Goal: Task Accomplishment & Management: Manage account settings

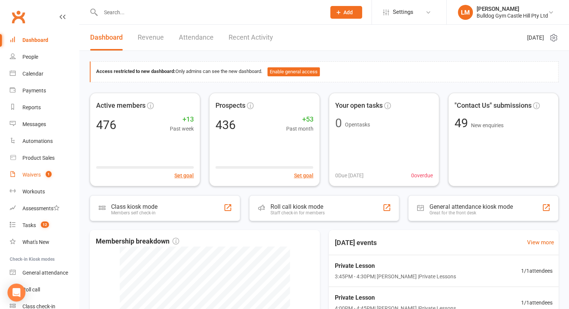
click at [36, 177] on div "Waivers" at bounding box center [31, 175] width 18 height 6
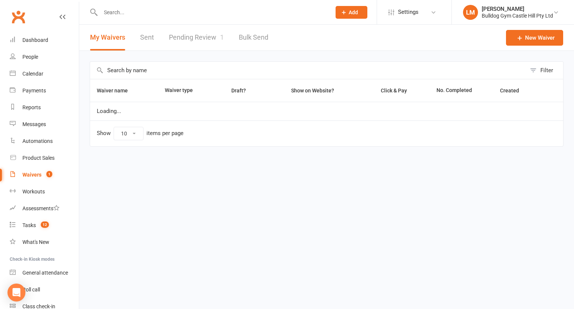
click at [181, 36] on link "Pending Review 1" at bounding box center [196, 38] width 55 height 26
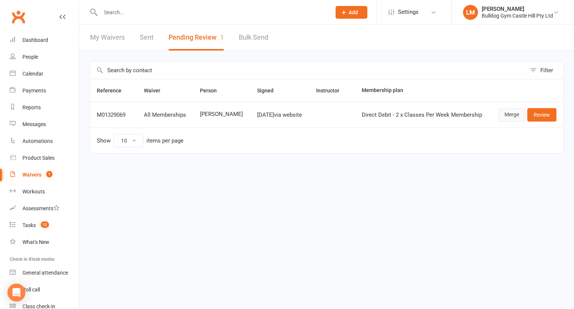
click at [506, 114] on link "Merge" at bounding box center [511, 114] width 27 height 13
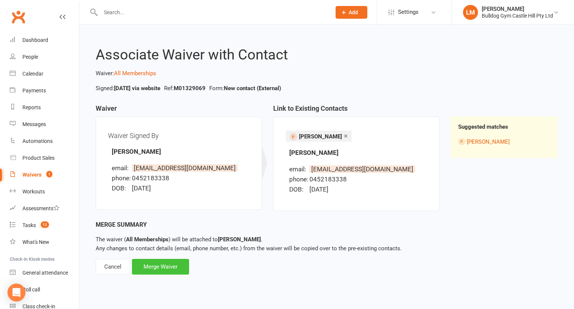
click at [168, 267] on div "Merge Waiver" at bounding box center [160, 267] width 57 height 16
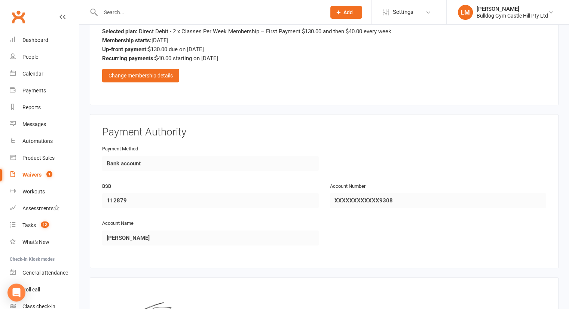
scroll to position [783, 0]
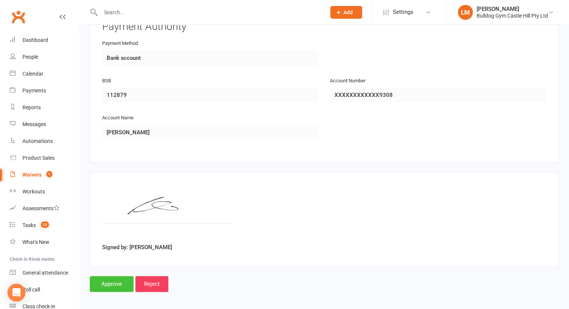
click at [116, 283] on input "Approve" at bounding box center [112, 284] width 44 height 16
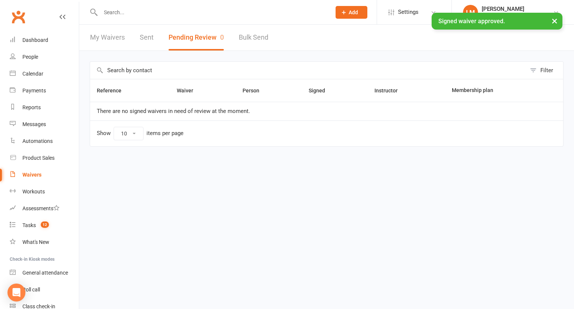
click at [143, 39] on link "Sent" at bounding box center [147, 38] width 14 height 26
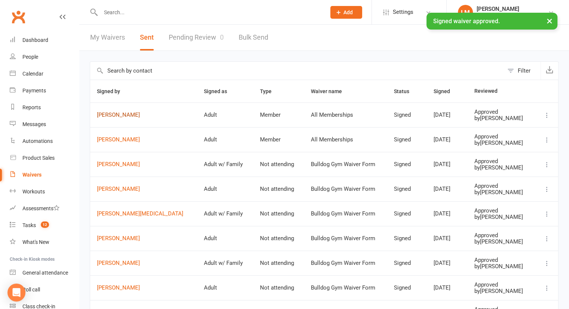
click at [110, 113] on link "[PERSON_NAME]" at bounding box center [143, 115] width 93 height 6
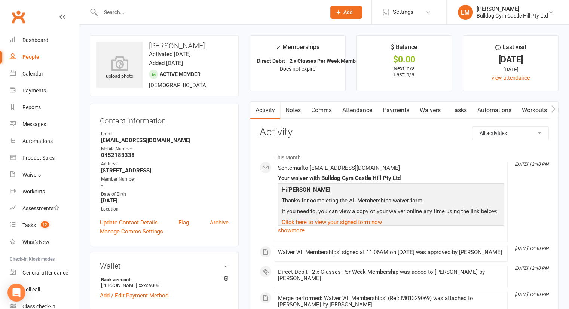
click at [360, 110] on link "Attendance" at bounding box center [357, 110] width 40 height 17
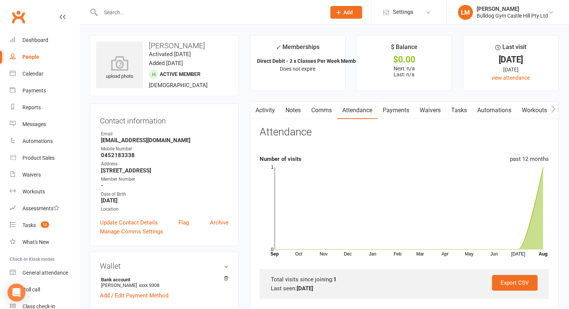
click at [325, 110] on link "Comms" at bounding box center [321, 110] width 31 height 17
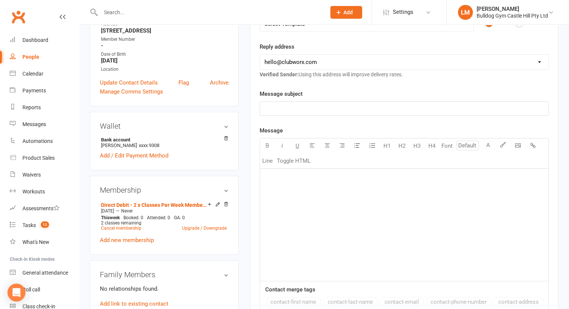
scroll to position [72, 0]
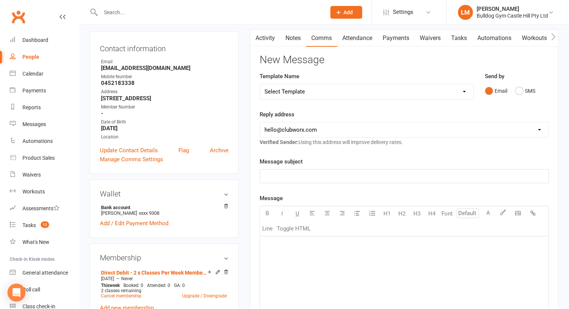
click at [306, 91] on select "Select Template [Email] 6 week challenge [Push Notification] 6 Week Challenge […" at bounding box center [366, 91] width 213 height 15
select select "67"
click at [260, 84] on select "Select Template [Email] 6 week challenge [Push Notification] 6 Week Challenge […" at bounding box center [366, 91] width 213 height 15
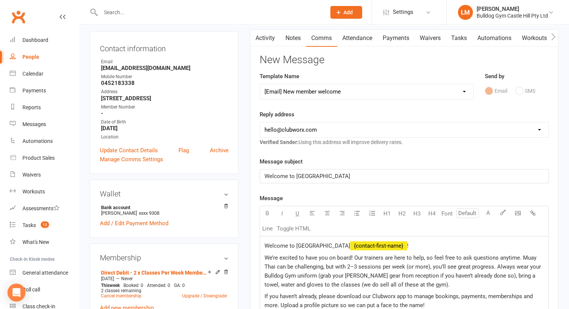
click at [299, 130] on select "[EMAIL_ADDRESS][DOMAIN_NAME] [EMAIL_ADDRESS][DOMAIN_NAME] [EMAIL_ADDRESS][DOMAI…" at bounding box center [404, 129] width 288 height 15
select select "1"
click at [260, 122] on select "[EMAIL_ADDRESS][DOMAIN_NAME] [EMAIL_ADDRESS][DOMAIN_NAME] [EMAIL_ADDRESS][DOMAI…" at bounding box center [404, 129] width 288 height 15
click at [350, 245] on span "Welcome to [GEOGRAPHIC_DATA]" at bounding box center [307, 245] width 86 height 7
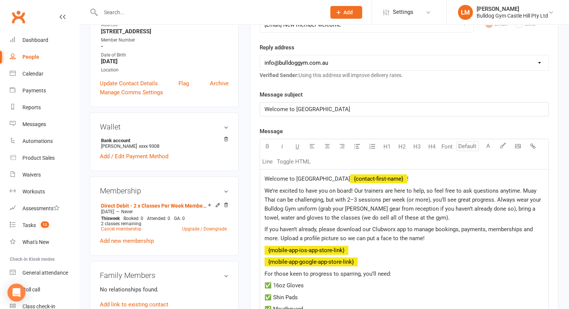
scroll to position [140, 0]
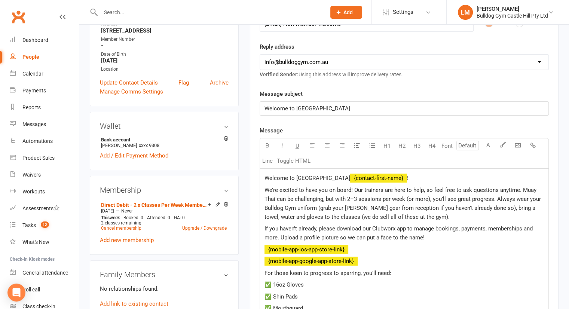
click at [360, 201] on span "We’re excited to have you on board! Our trainers are here to help, so feel free…" at bounding box center [403, 204] width 278 height 34
click at [421, 199] on span "We’re excited to have you on board! Our trainers are here to help, so feel free…" at bounding box center [400, 204] width 273 height 34
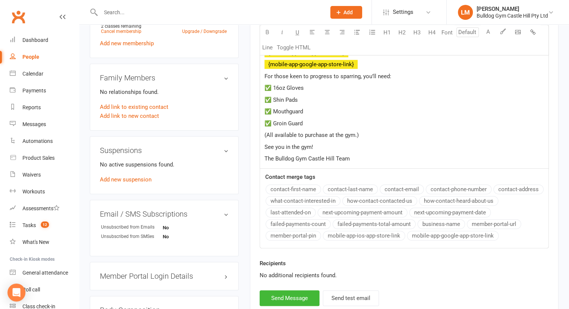
scroll to position [346, 0]
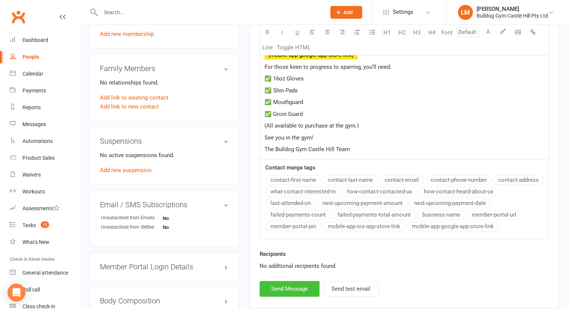
click at [286, 288] on button "Send Message" at bounding box center [289, 289] width 60 height 16
select select
select select "0"
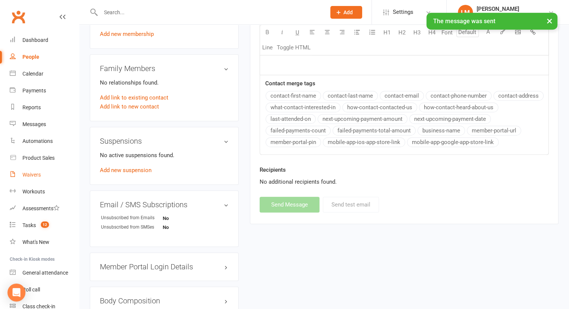
click at [33, 178] on link "Waivers" at bounding box center [44, 174] width 69 height 17
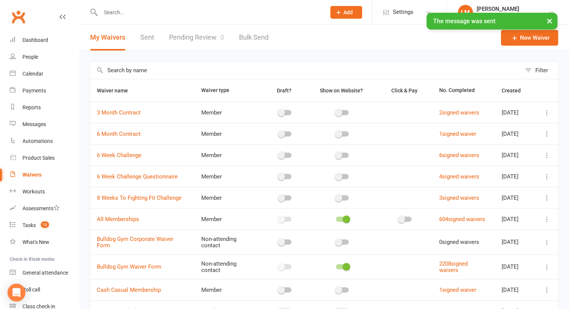
click at [154, 72] on input "text" at bounding box center [305, 70] width 431 height 17
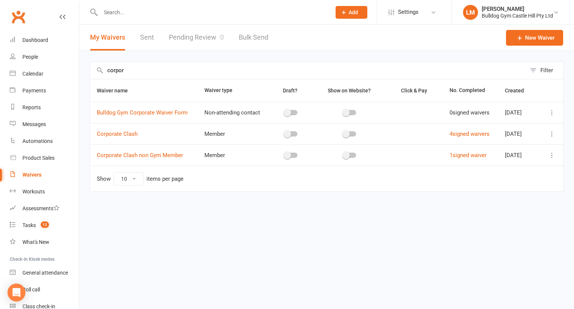
type input "corpor"
click at [549, 136] on icon at bounding box center [551, 133] width 7 height 7
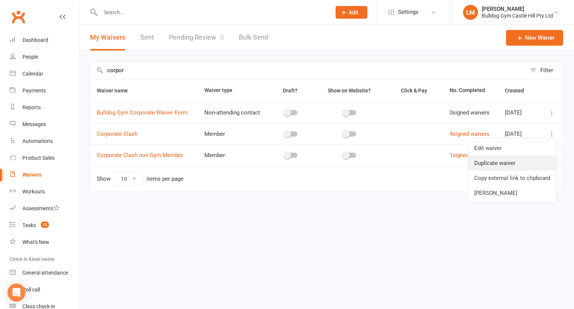
click at [499, 164] on link "Duplicate waiver" at bounding box center [512, 163] width 88 height 15
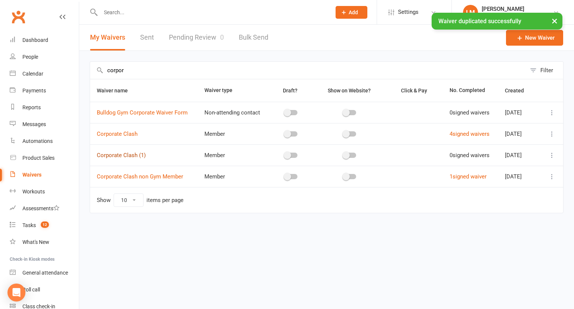
click at [130, 154] on link "Corporate Clash (1)" at bounding box center [121, 155] width 49 height 7
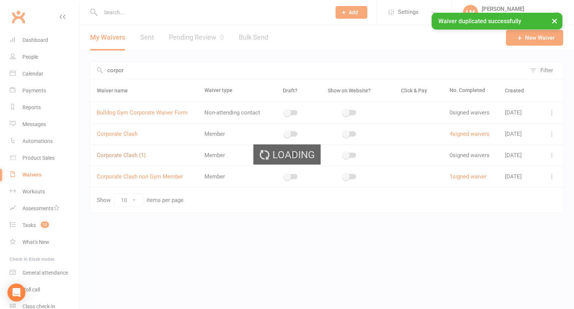
select select "bank_account"
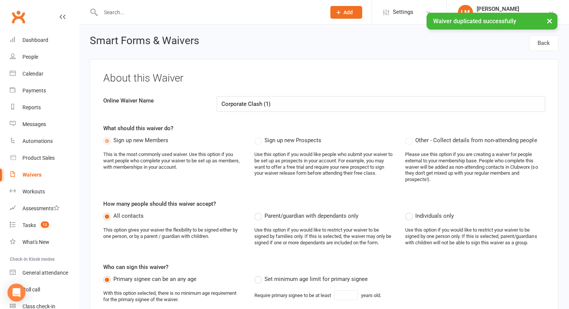
select select "applies_to_all_signees"
select select "select"
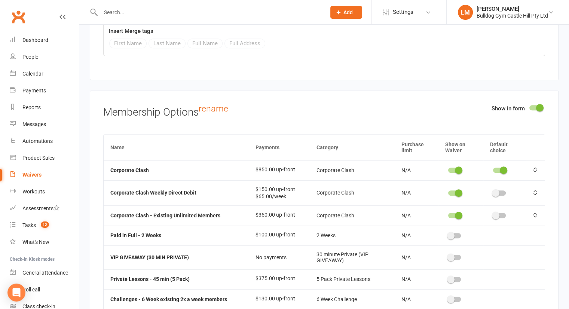
scroll to position [3330, 0]
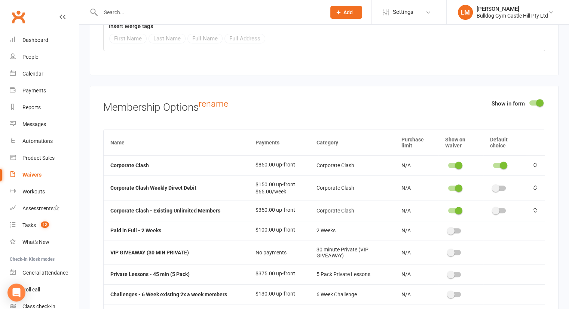
click at [536, 99] on span at bounding box center [539, 102] width 7 height 7
click at [529, 102] on input "checkbox" at bounding box center [529, 102] width 0 height 0
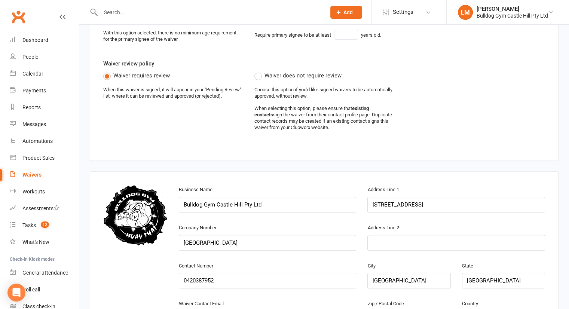
scroll to position [0, 0]
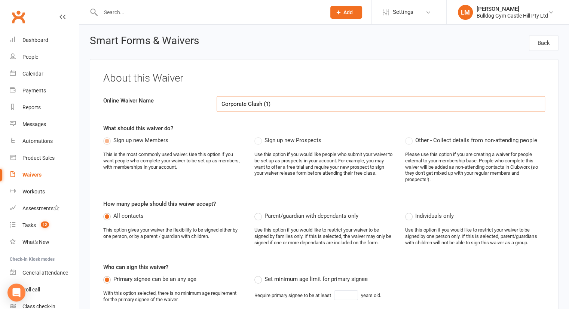
click at [274, 105] on input "Corporate Clash (1)" at bounding box center [380, 104] width 328 height 16
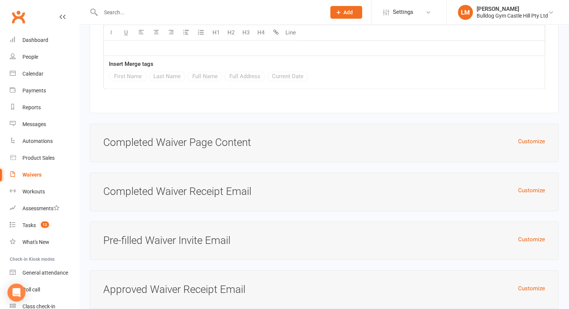
scroll to position [4032, 0]
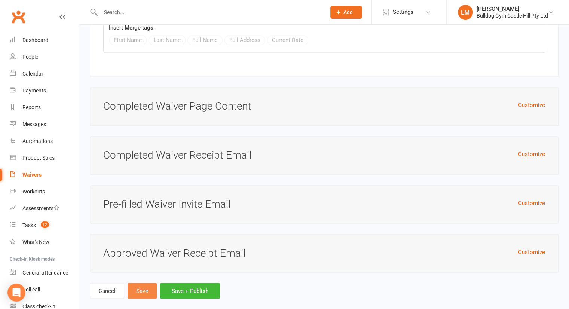
type input "Corporate Clash Registration"
click at [141, 283] on button "Save" at bounding box center [141, 291] width 29 height 16
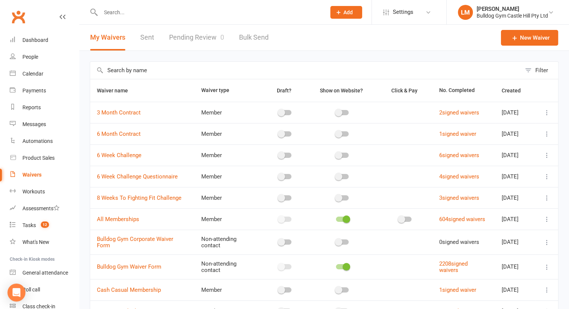
click at [141, 14] on input "text" at bounding box center [209, 12] width 222 height 10
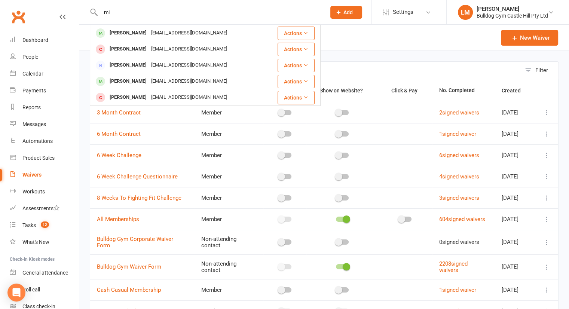
type input "m"
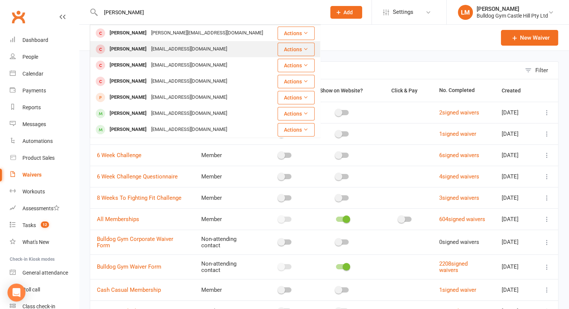
type input "[PERSON_NAME]"
click at [149, 46] on div "[EMAIL_ADDRESS][DOMAIN_NAME]" at bounding box center [189, 49] width 80 height 11
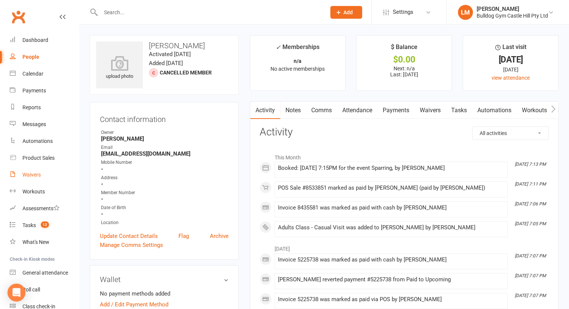
click at [30, 173] on div "Waivers" at bounding box center [31, 175] width 18 height 6
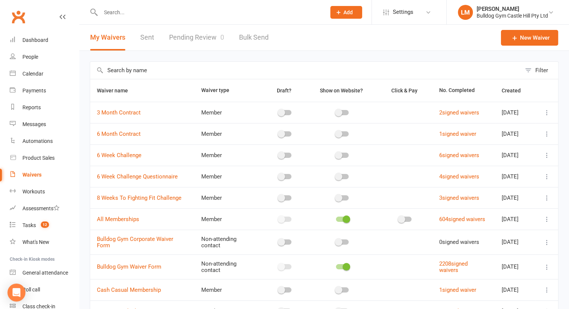
click at [135, 72] on input "text" at bounding box center [305, 70] width 431 height 17
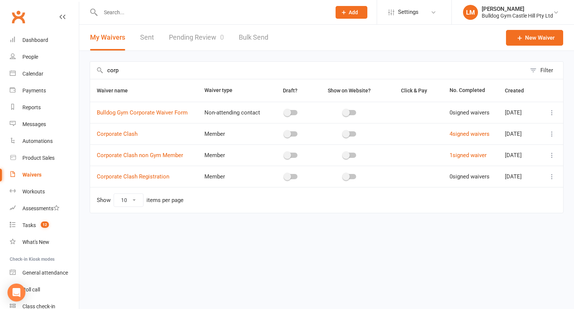
type input "corp"
click at [555, 174] on icon at bounding box center [551, 176] width 7 height 7
click at [486, 191] on link "Edit waiver" at bounding box center [512, 190] width 88 height 15
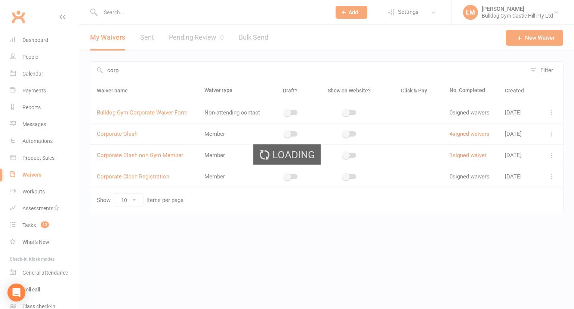
select select "applies_to_all_signees"
select select "select"
select select "bank_account"
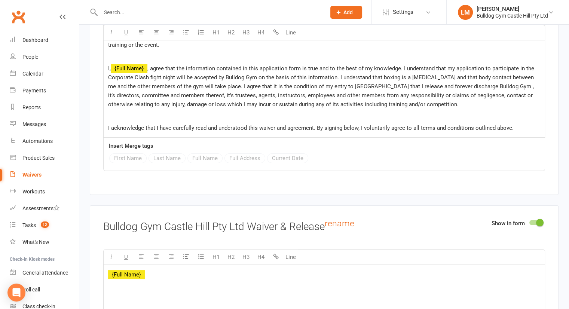
scroll to position [3241, 0]
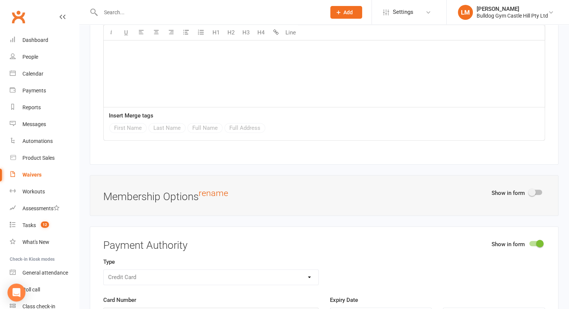
click at [536, 240] on span at bounding box center [539, 243] width 7 height 7
click at [529, 242] on input "checkbox" at bounding box center [529, 242] width 0 height 0
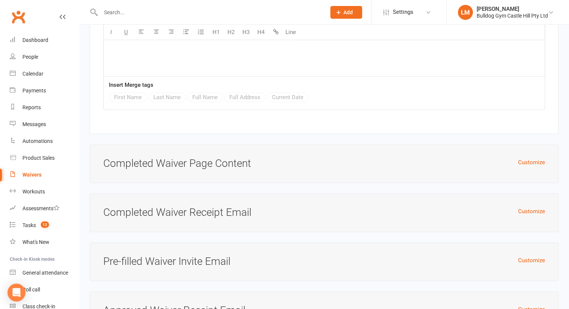
scroll to position [3818, 0]
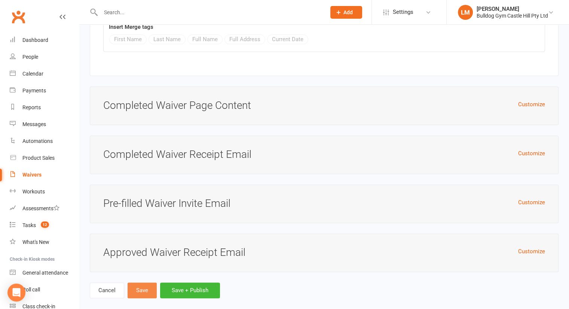
click at [140, 282] on button "Save" at bounding box center [141, 290] width 29 height 16
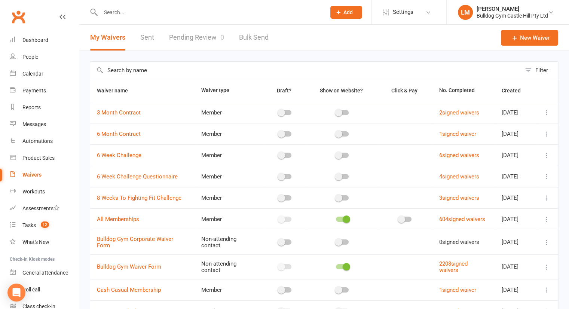
click at [26, 173] on div "Waivers" at bounding box center [31, 175] width 19 height 6
click at [200, 35] on link "Pending Review 0" at bounding box center [196, 38] width 55 height 26
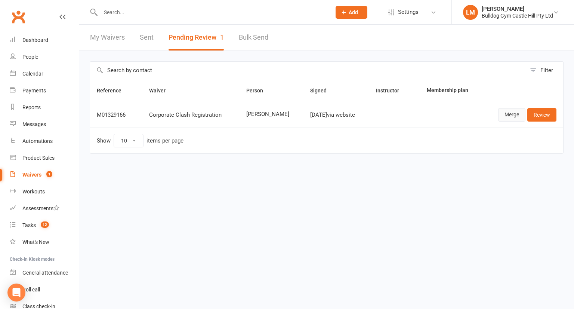
click at [511, 117] on link "Merge" at bounding box center [511, 114] width 27 height 13
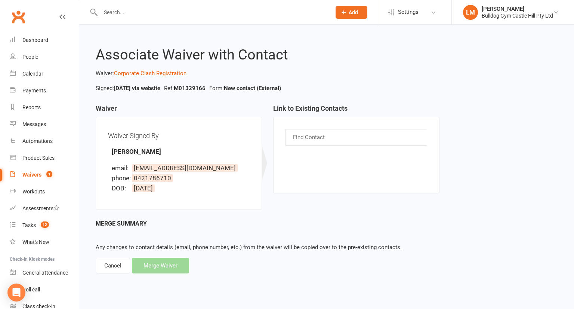
click at [316, 131] on div "Find Contact" at bounding box center [357, 137] width 142 height 16
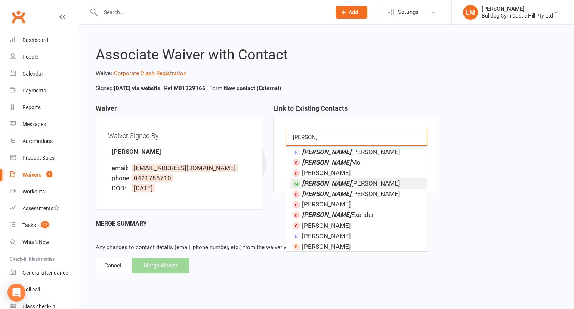
type input "[PERSON_NAME]"
click at [333, 183] on span "[PERSON_NAME]" at bounding box center [351, 182] width 98 height 7
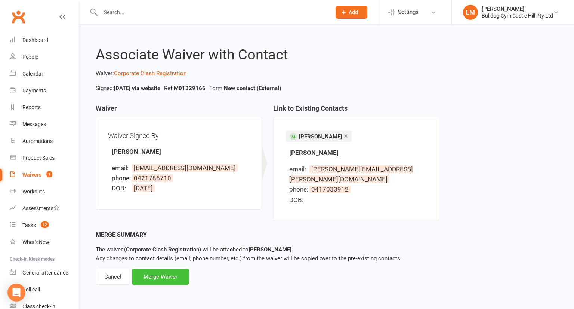
click at [161, 269] on div "Merge Waiver" at bounding box center [160, 277] width 57 height 16
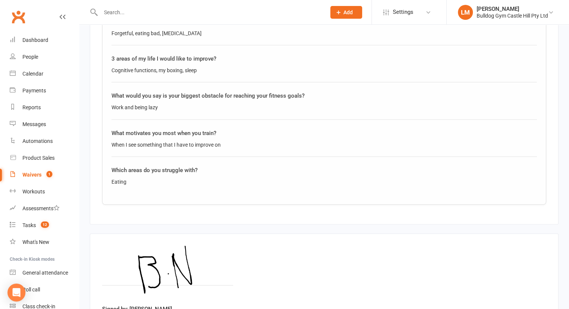
scroll to position [723, 0]
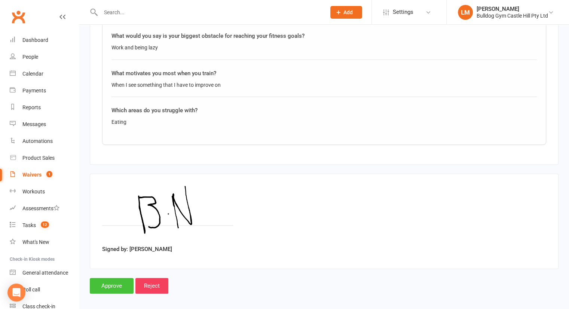
click at [111, 282] on input "Approve" at bounding box center [112, 286] width 44 height 16
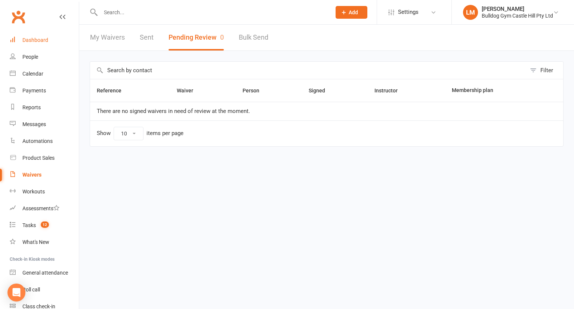
click at [27, 38] on div "Dashboard" at bounding box center [35, 40] width 26 height 6
